Goal: Information Seeking & Learning: Learn about a topic

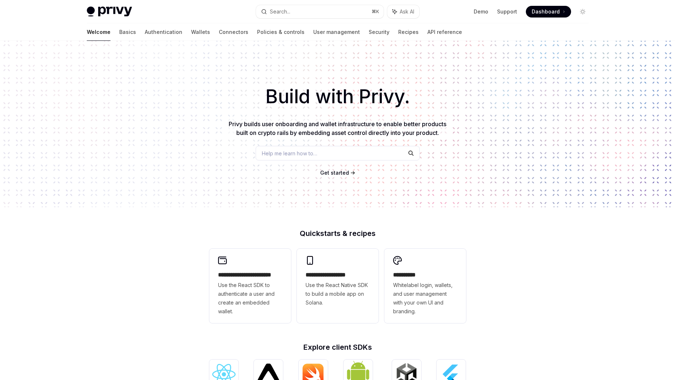
click at [548, 11] on span "Dashboard" at bounding box center [546, 11] width 28 height 7
click at [322, 8] on button "Search... ⌘ K" at bounding box center [320, 11] width 128 height 13
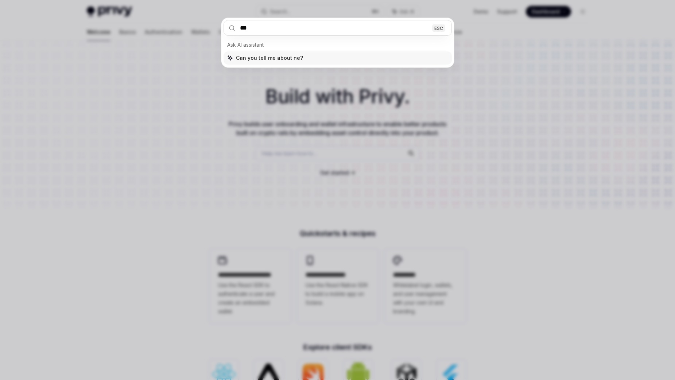
type input "****"
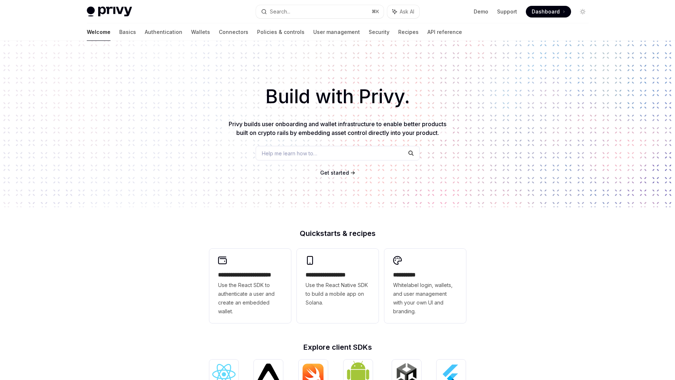
scroll to position [708, 0]
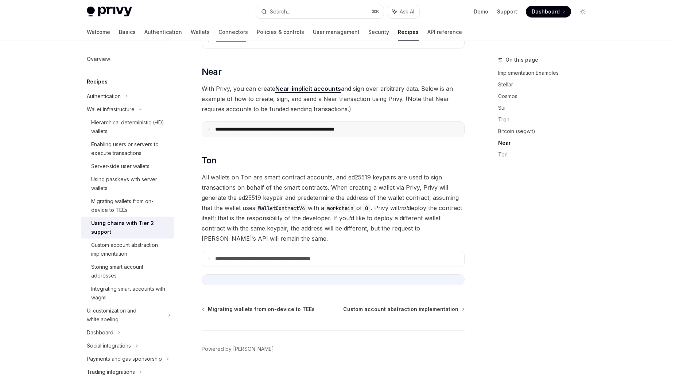
click at [227, 126] on p "**********" at bounding box center [296, 129] width 162 height 7
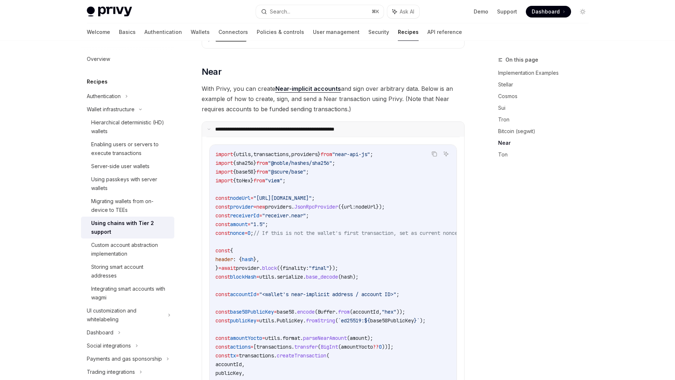
click at [227, 126] on p "**********" at bounding box center [294, 129] width 159 height 7
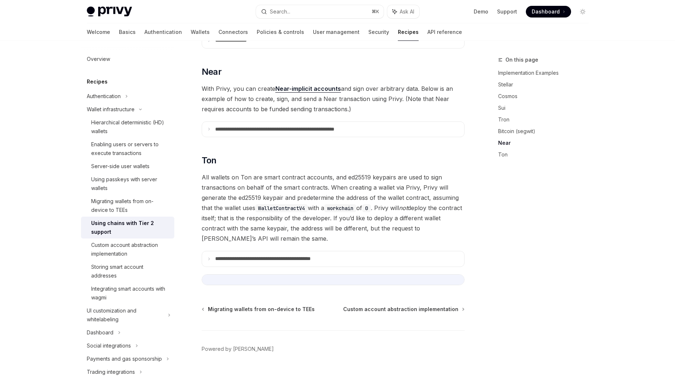
click at [547, 242] on div "On this page Implementation Examples Stellar Cosmos Sui Tron Bitcoin (segwit) N…" at bounding box center [539, 217] width 111 height 325
click at [367, 251] on summary "**********" at bounding box center [333, 258] width 262 height 15
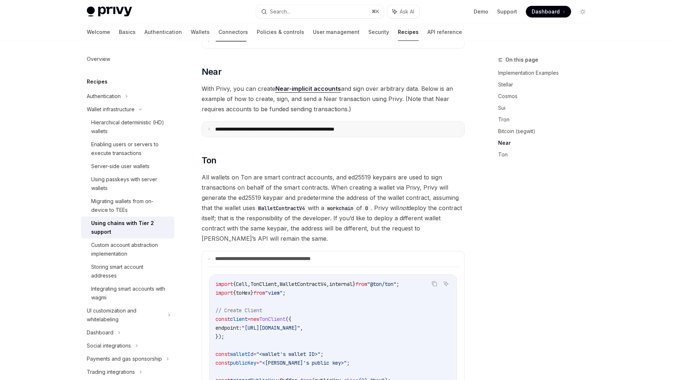
click at [325, 126] on p "**********" at bounding box center [296, 129] width 162 height 7
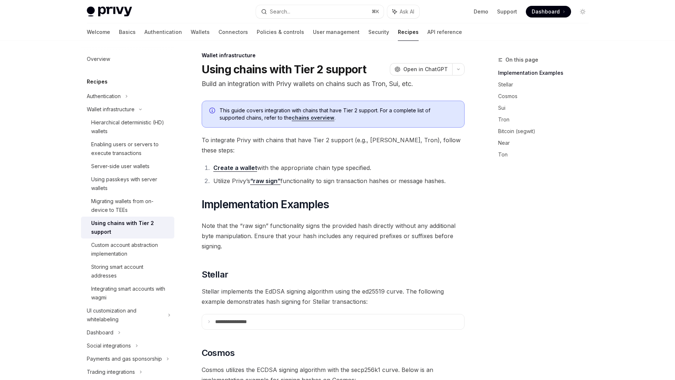
scroll to position [0, 0]
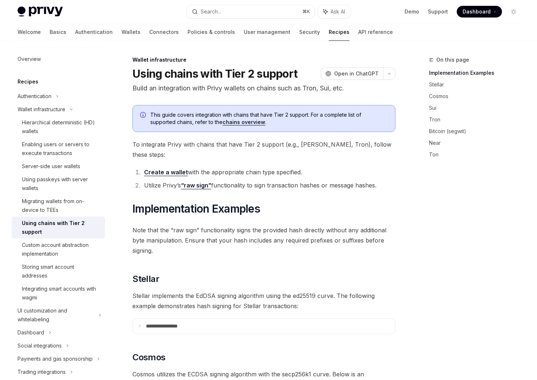
drag, startPoint x: 485, startPoint y: 240, endPoint x: 537, endPoint y: 152, distance: 101.5
click at [485, 239] on div "On this page Implementation Examples Stellar Cosmos Sui Tron Bitcoin (segwit) N…" at bounding box center [469, 217] width 111 height 325
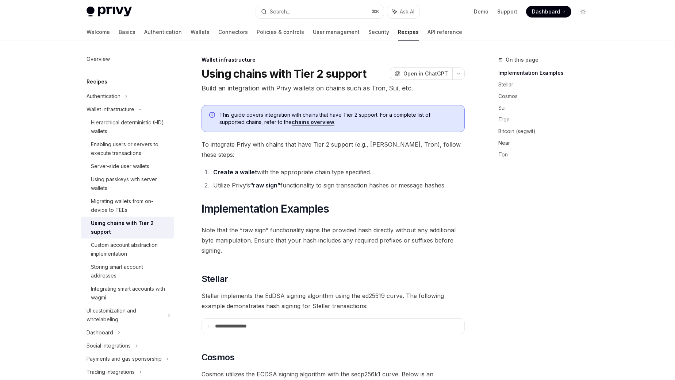
type textarea "*"
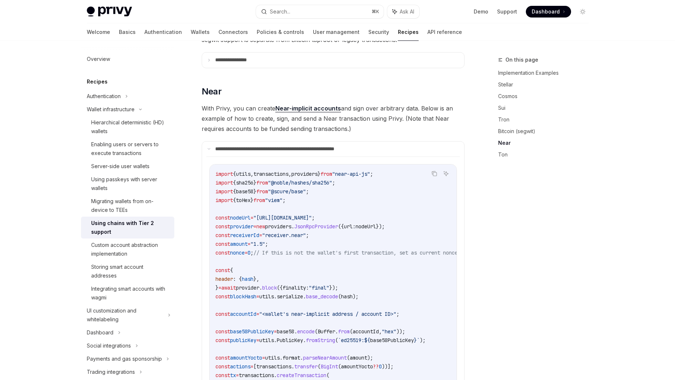
scroll to position [734, 0]
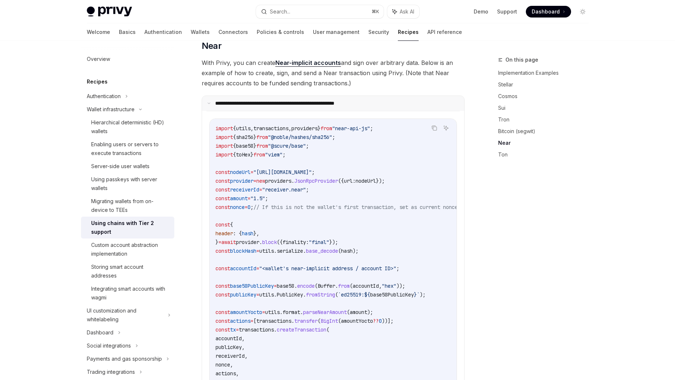
click at [310, 100] on p "**********" at bounding box center [294, 103] width 159 height 7
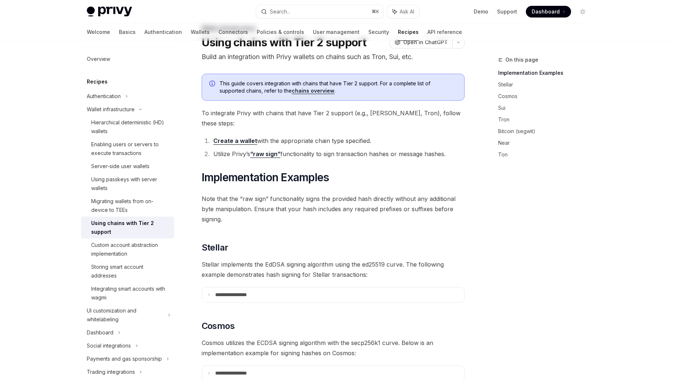
scroll to position [0, 0]
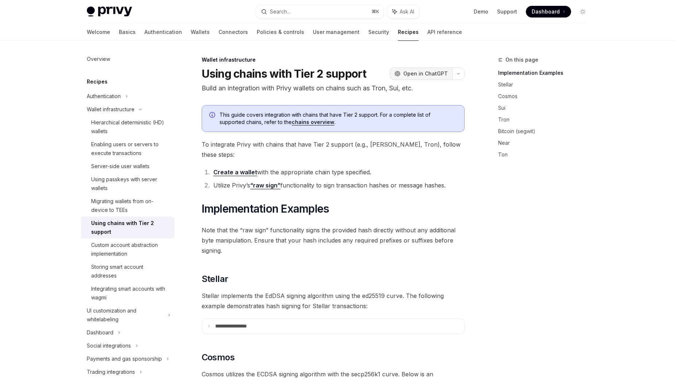
click at [425, 75] on span "Open in ChatGPT" at bounding box center [425, 73] width 45 height 7
click at [571, 228] on div "On this page Implementation Examples Stellar Cosmos Sui Tron Bitcoin (segwit) N…" at bounding box center [539, 217] width 111 height 325
click at [590, 272] on div "On this page Implementation Examples Stellar Cosmos Sui Tron Bitcoin (segwit) N…" at bounding box center [539, 217] width 111 height 325
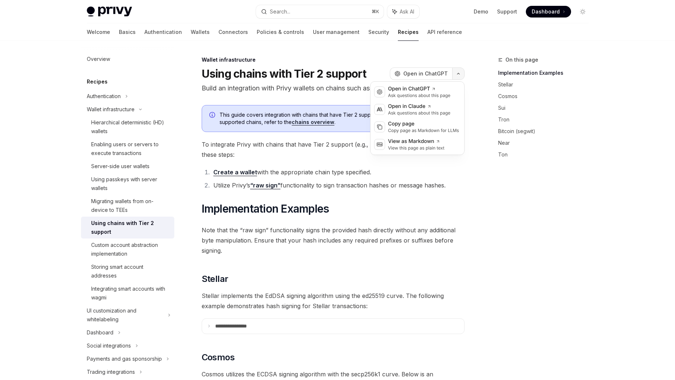
click at [461, 76] on button "button" at bounding box center [458, 73] width 12 height 12
click at [425, 131] on div "Copy page as Markdown for LLMs" at bounding box center [423, 131] width 71 height 6
click at [464, 74] on button "button" at bounding box center [458, 73] width 12 height 12
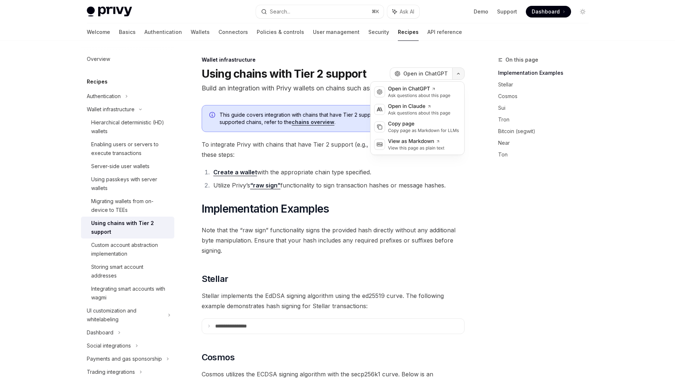
click at [462, 76] on button "button" at bounding box center [458, 73] width 12 height 12
click at [410, 91] on div "Open in ChatGPT" at bounding box center [419, 88] width 62 height 7
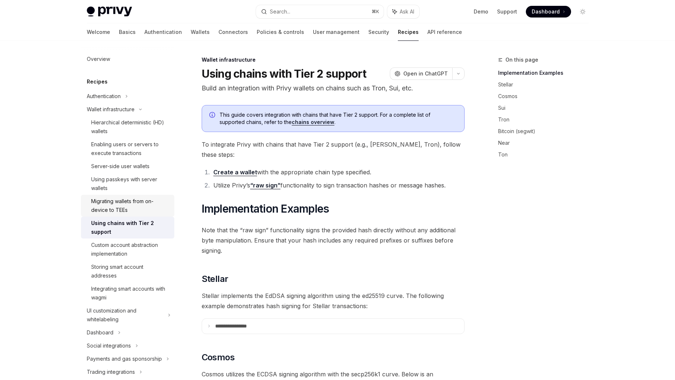
click at [122, 211] on div "Migrating wallets from on-device to TEEs" at bounding box center [130, 206] width 79 height 18
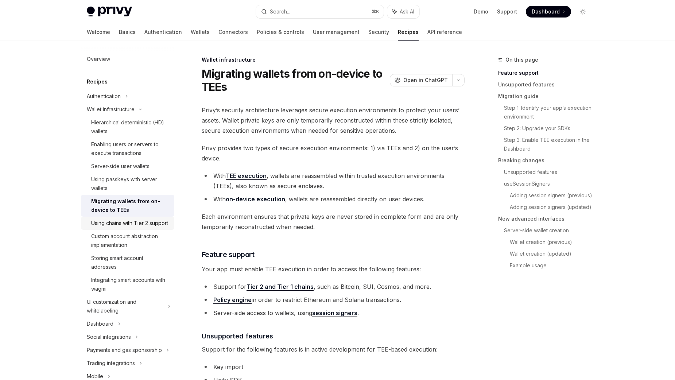
click at [124, 229] on link "Using chains with Tier 2 support" at bounding box center [127, 223] width 93 height 13
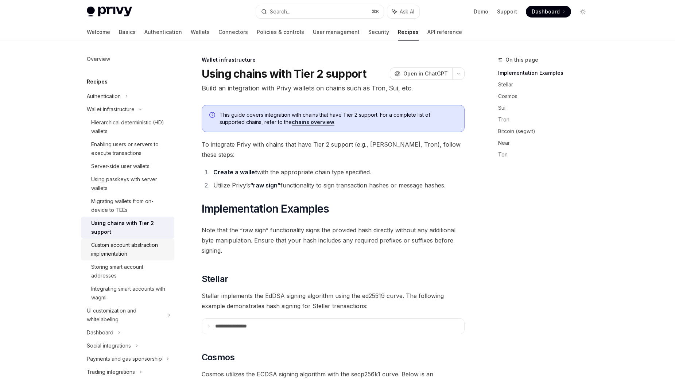
click at [128, 244] on div "Custom account abstraction implementation" at bounding box center [130, 250] width 79 height 18
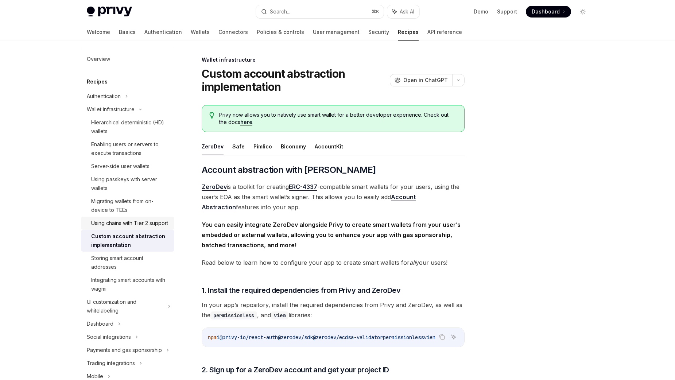
click at [130, 228] on link "Using chains with Tier 2 support" at bounding box center [127, 223] width 93 height 13
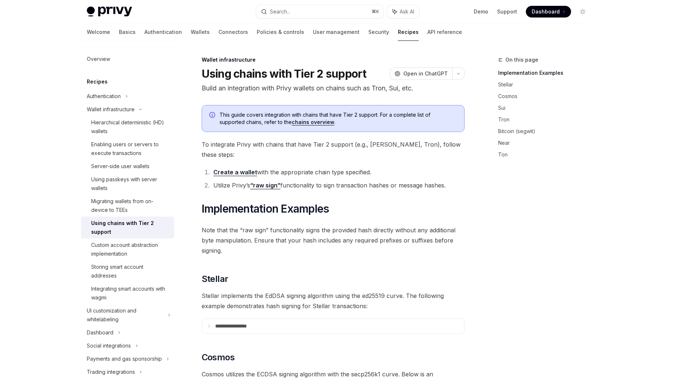
click at [521, 234] on div "On this page Implementation Examples Stellar Cosmos Sui Tron Bitcoin (segwit) N…" at bounding box center [539, 217] width 111 height 325
click at [464, 72] on button "button" at bounding box center [458, 73] width 12 height 12
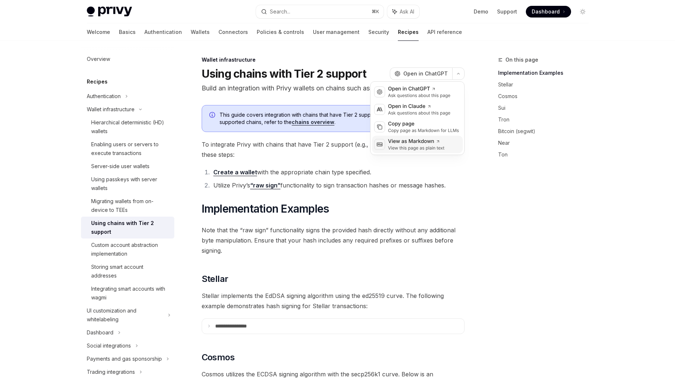
click at [426, 142] on div "View as Markdown" at bounding box center [416, 141] width 57 height 7
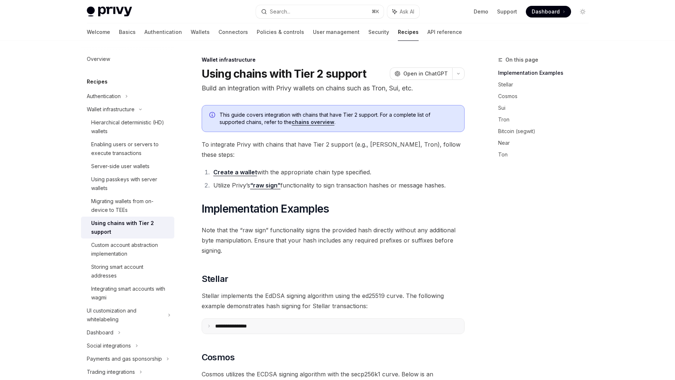
click at [306, 320] on summary "**********" at bounding box center [333, 326] width 262 height 15
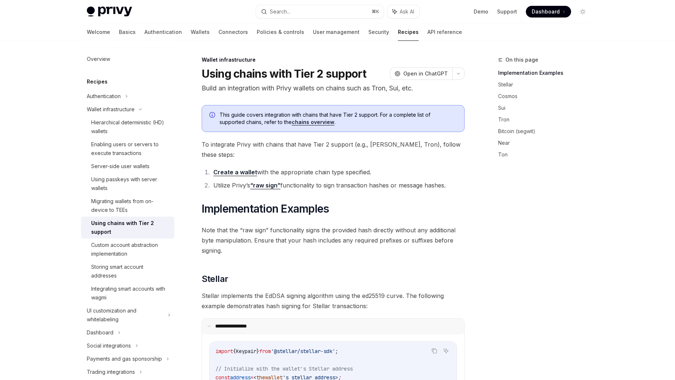
click at [308, 320] on summary "**********" at bounding box center [333, 326] width 262 height 15
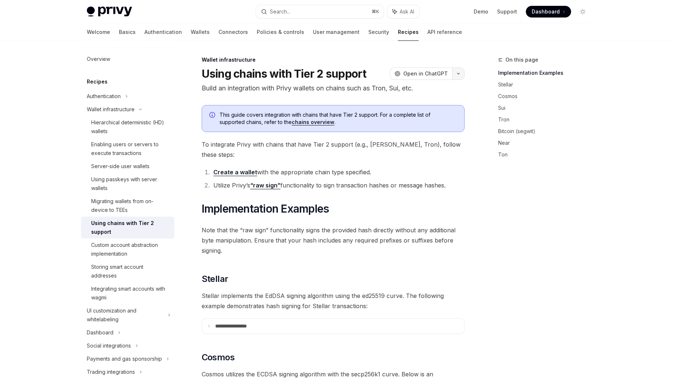
click at [462, 77] on button "button" at bounding box center [458, 73] width 12 height 12
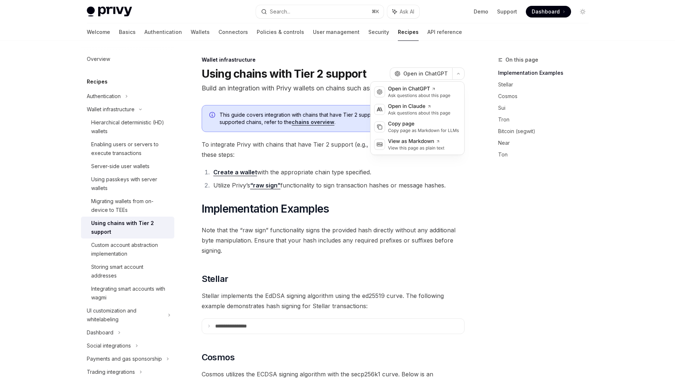
click at [580, 209] on div "On this page Implementation Examples Stellar Cosmos Sui Tron Bitcoin (segwit) N…" at bounding box center [539, 217] width 111 height 325
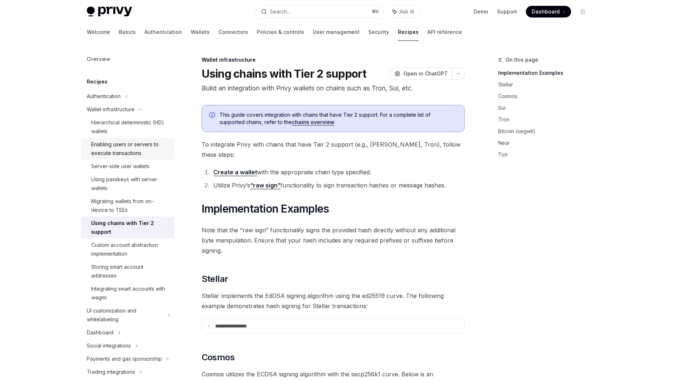
click at [137, 149] on div "Enabling users or servers to execute transactions" at bounding box center [130, 149] width 79 height 18
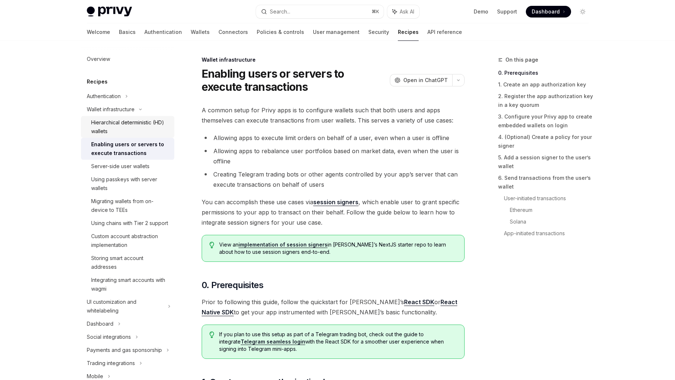
click at [141, 130] on div "Hierarchical deterministic (HD) wallets" at bounding box center [130, 127] width 79 height 18
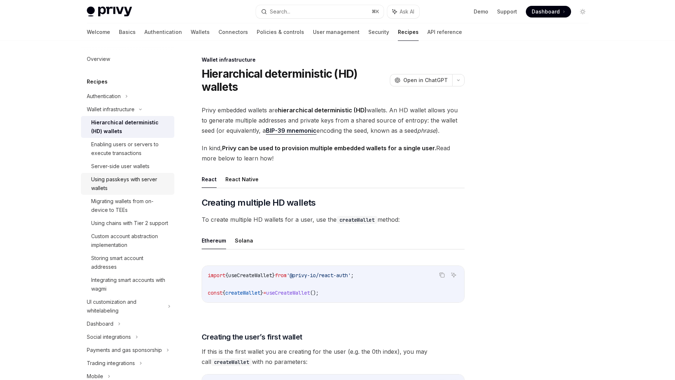
click at [138, 180] on div "Using passkeys with server wallets" at bounding box center [130, 184] width 79 height 18
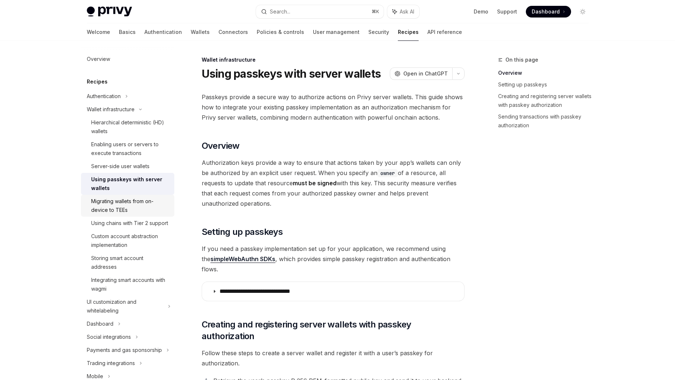
click at [140, 207] on div "Migrating wallets from on-device to TEEs" at bounding box center [130, 206] width 79 height 18
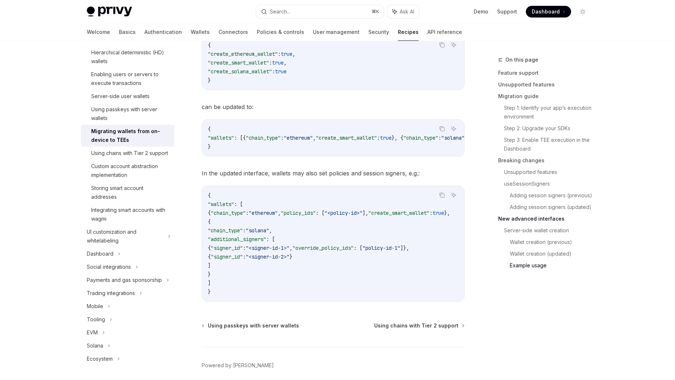
scroll to position [2465, 0]
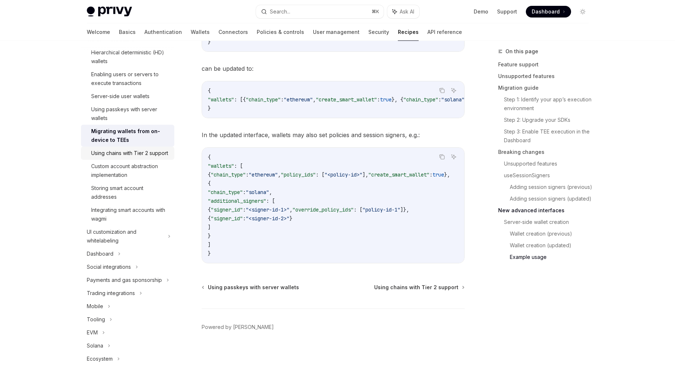
click at [157, 155] on div "Using chains with Tier 2 support" at bounding box center [129, 153] width 77 height 9
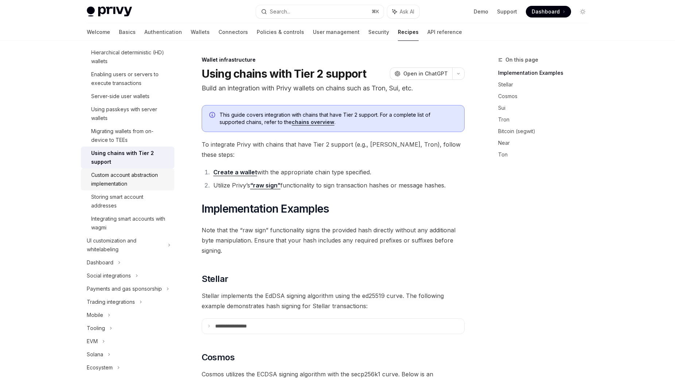
click at [136, 178] on div "Custom account abstraction implementation" at bounding box center [130, 180] width 79 height 18
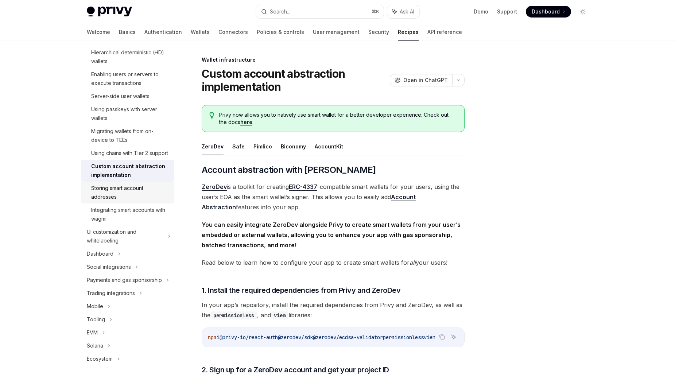
click at [123, 195] on div "Storing smart account addresses" at bounding box center [130, 193] width 79 height 18
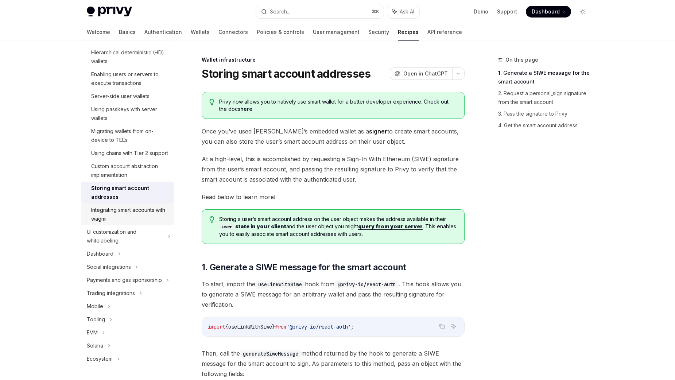
click at [126, 208] on div "Integrating smart accounts with wagmi" at bounding box center [130, 215] width 79 height 18
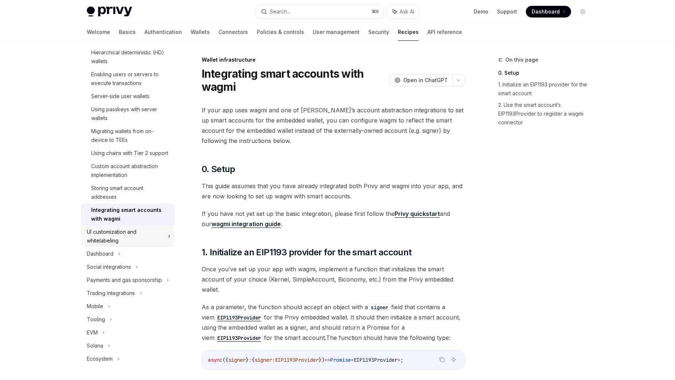
click at [127, 237] on div "UI customization and whitelabeling" at bounding box center [125, 237] width 77 height 18
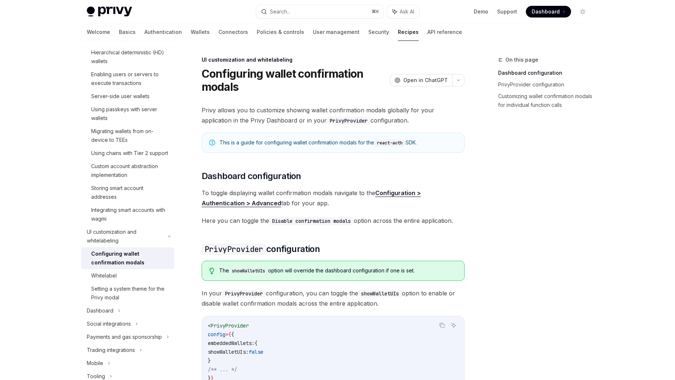
click at [127, 252] on div "Configuring wallet confirmation modals" at bounding box center [130, 259] width 79 height 18
click at [127, 271] on link "Whitelabel" at bounding box center [127, 275] width 93 height 13
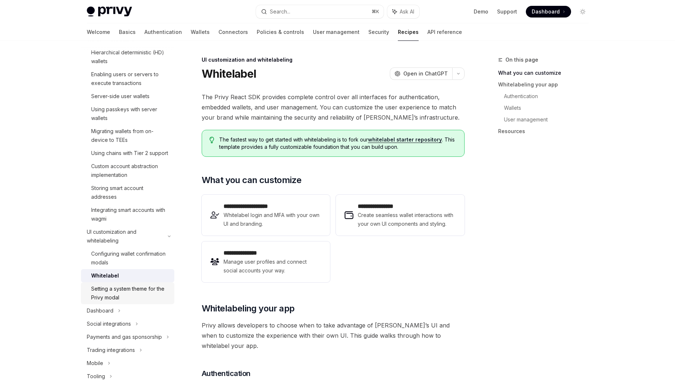
click at [130, 285] on div "Setting a system theme for the Privy modal" at bounding box center [130, 294] width 79 height 18
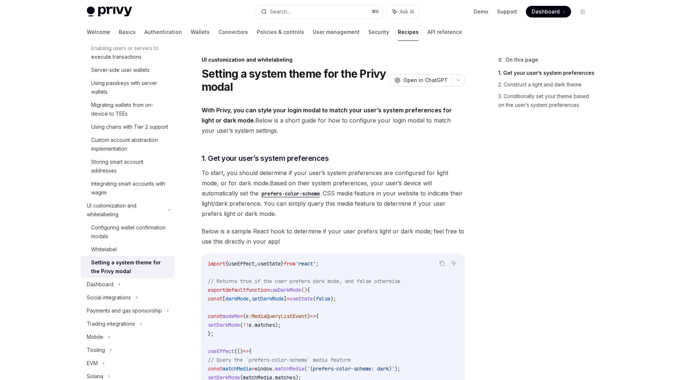
scroll to position [127, 0]
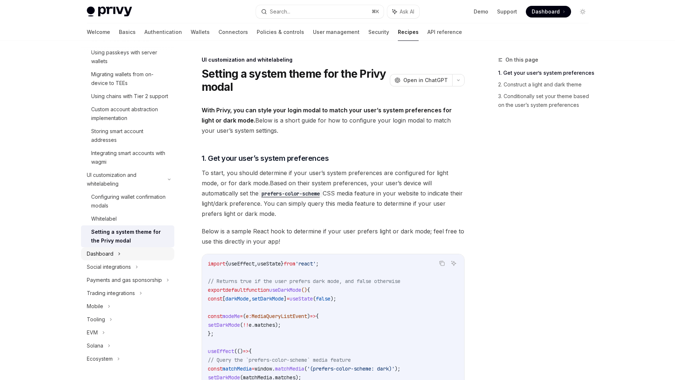
click at [119, 255] on icon at bounding box center [119, 254] width 3 height 9
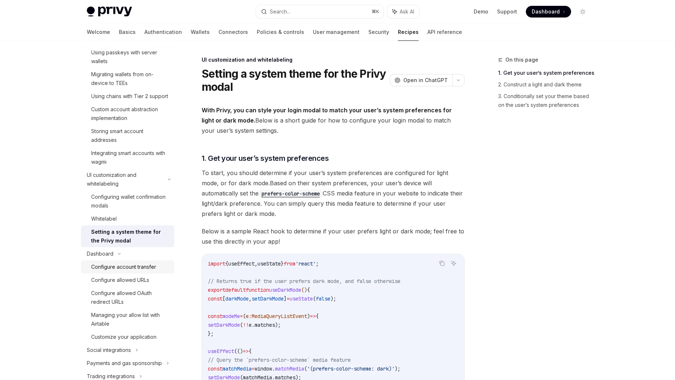
click at [124, 264] on div "Configure account transfer" at bounding box center [123, 267] width 65 height 9
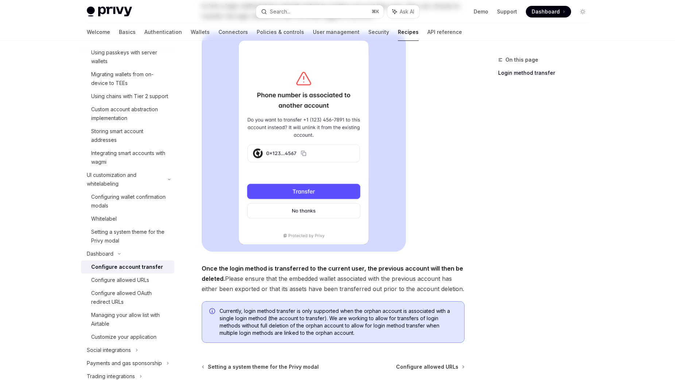
scroll to position [187, 0]
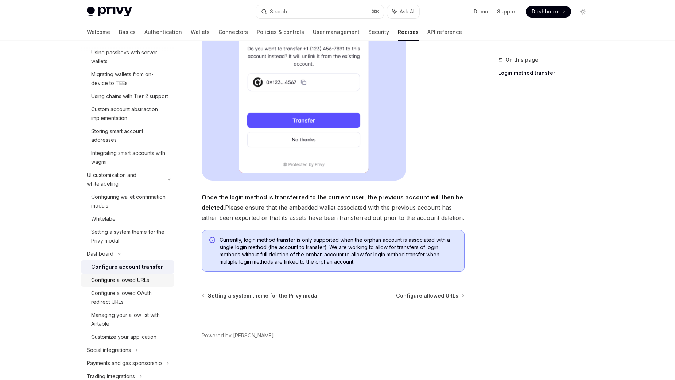
click at [122, 280] on div "Configure allowed URLs" at bounding box center [120, 280] width 58 height 9
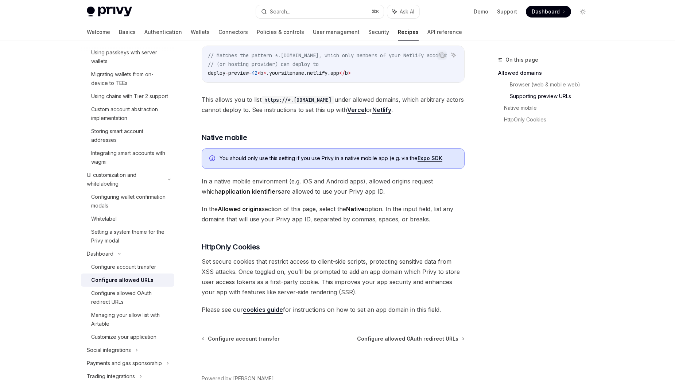
scroll to position [692, 0]
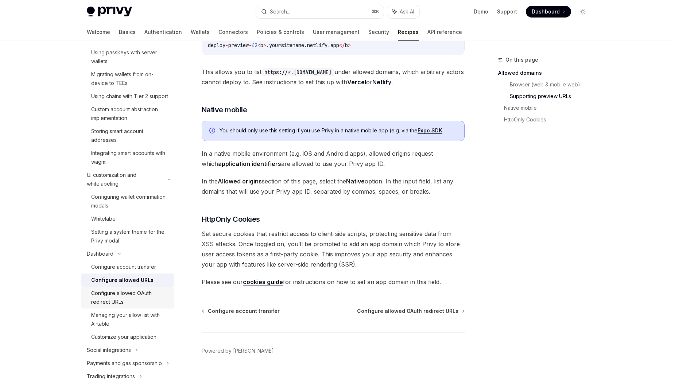
click at [107, 296] on div "Configure allowed OAuth redirect URLs" at bounding box center [130, 298] width 79 height 18
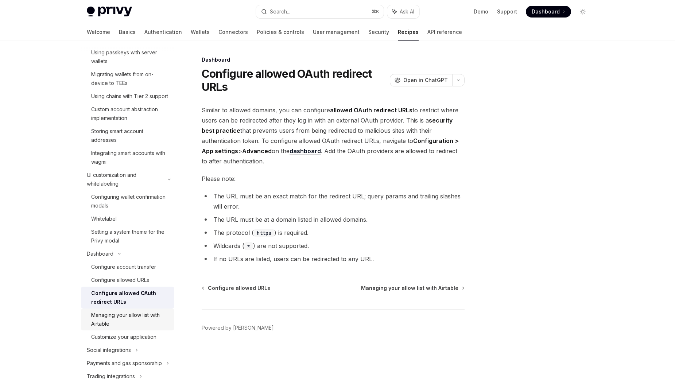
click at [139, 317] on div "Managing your allow list with Airtable" at bounding box center [130, 320] width 79 height 18
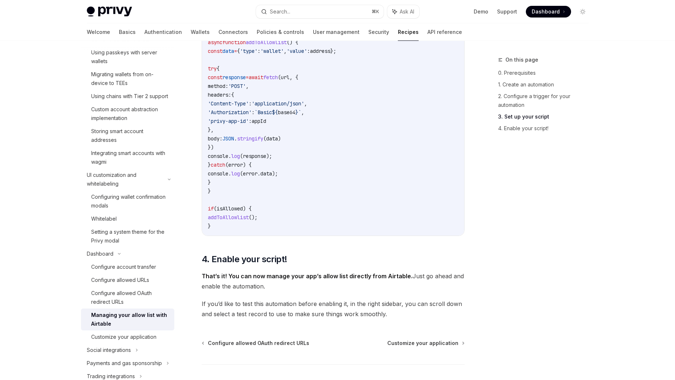
scroll to position [730, 0]
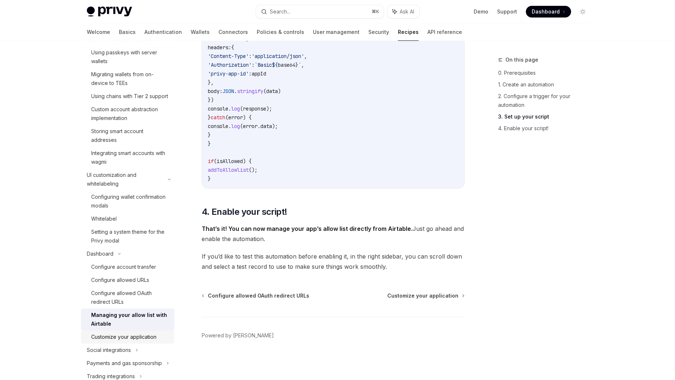
click at [95, 339] on div "Customize your application" at bounding box center [123, 337] width 65 height 9
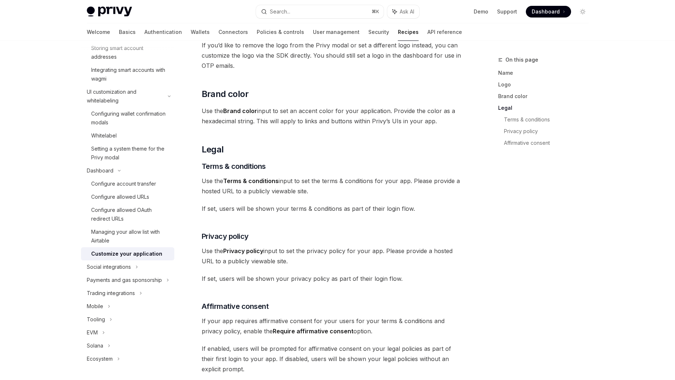
scroll to position [362, 0]
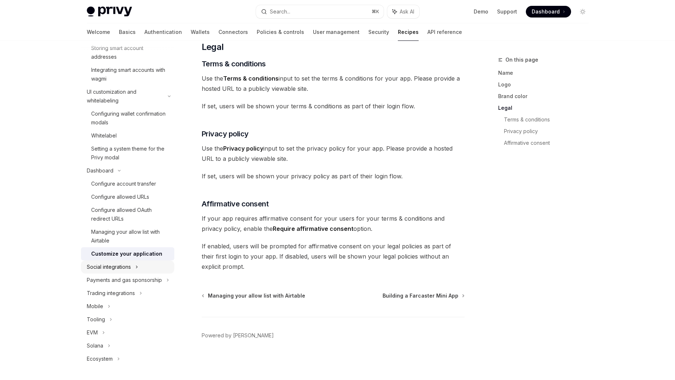
click at [90, 266] on div "Social integrations" at bounding box center [109, 267] width 44 height 9
type textarea "*"
